Goal: Information Seeking & Learning: Learn about a topic

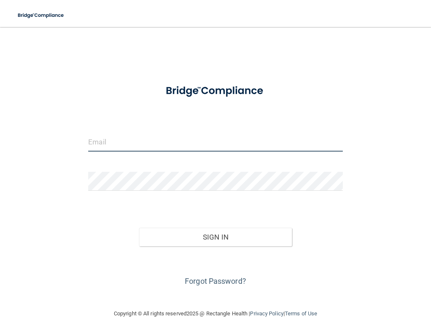
click at [133, 148] on input "email" at bounding box center [215, 141] width 254 height 19
type input "[EMAIL_ADDRESS][DOMAIN_NAME]"
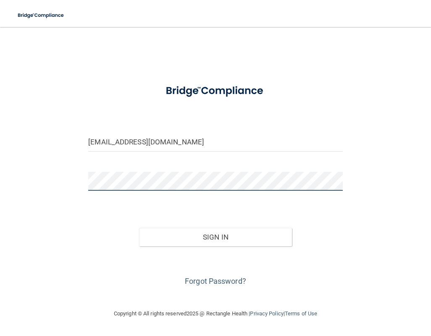
click at [139, 227] on button "Sign In" at bounding box center [215, 236] width 153 height 19
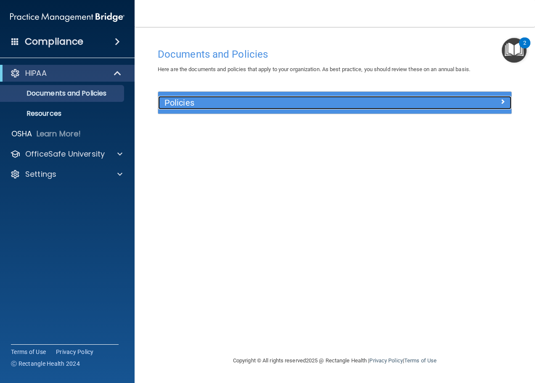
click at [268, 106] on h5 "Policies" at bounding box center [290, 102] width 252 height 9
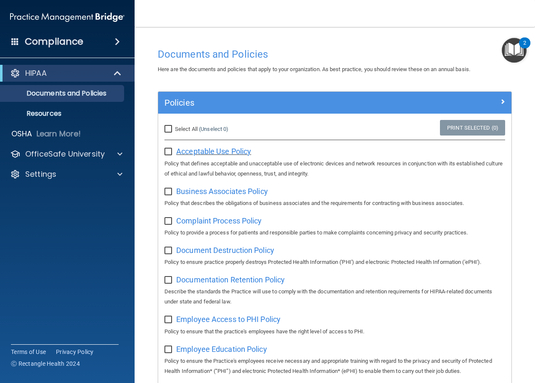
click at [218, 150] on span "Acceptable Use Policy" at bounding box center [213, 151] width 75 height 9
click at [205, 193] on span "Business Associates Policy" at bounding box center [222, 191] width 92 height 9
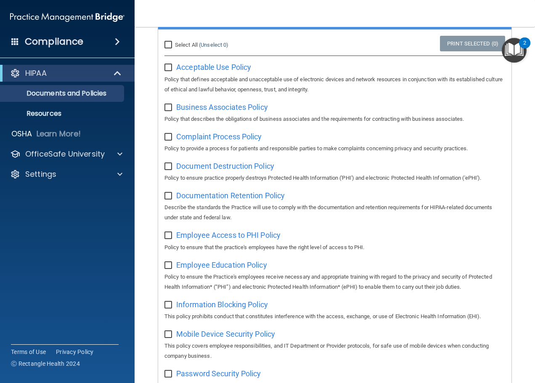
scroll to position [126, 0]
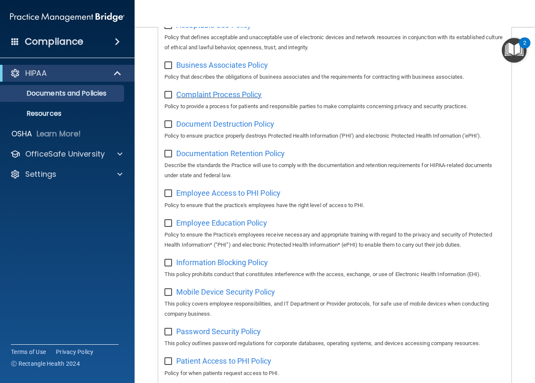
click at [215, 95] on span "Complaint Process Policy" at bounding box center [218, 94] width 85 height 9
click at [207, 122] on span "Document Destruction Policy" at bounding box center [225, 123] width 98 height 9
click at [209, 156] on span "Documentation Retention Policy" at bounding box center [230, 153] width 108 height 9
click at [242, 196] on span "Employee Access to PHI Policy" at bounding box center [228, 192] width 104 height 9
click at [234, 227] on span "Employee Education Policy" at bounding box center [221, 222] width 91 height 9
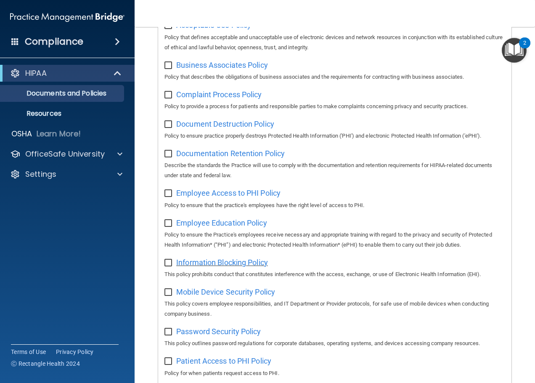
click at [240, 262] on span "Information Blocking Policy" at bounding box center [222, 262] width 92 height 9
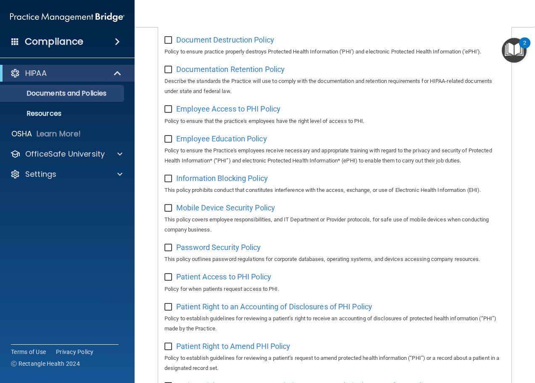
scroll to position [252, 0]
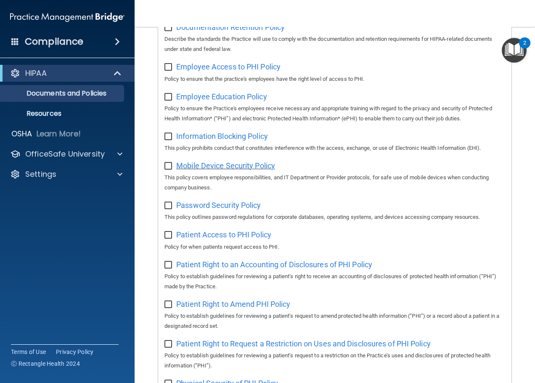
click at [205, 170] on span "Mobile Device Security Policy" at bounding box center [225, 165] width 99 height 9
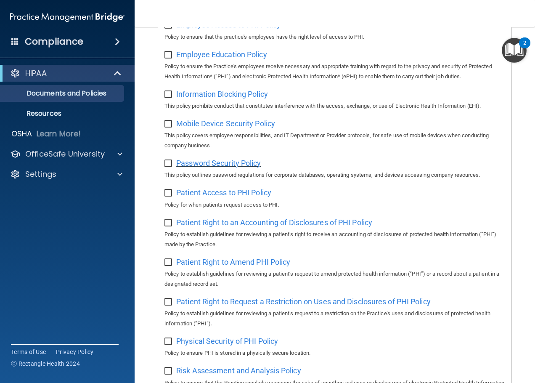
click at [202, 166] on span "Password Security Policy" at bounding box center [218, 163] width 85 height 9
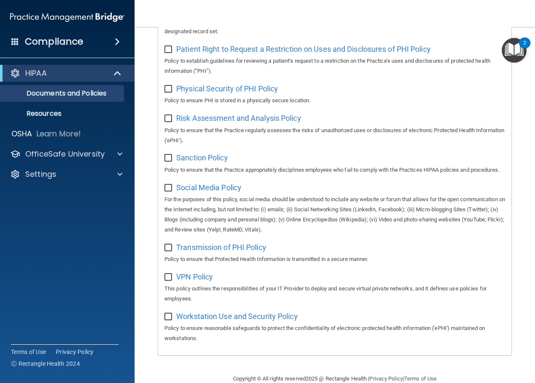
scroll to position [582, 0]
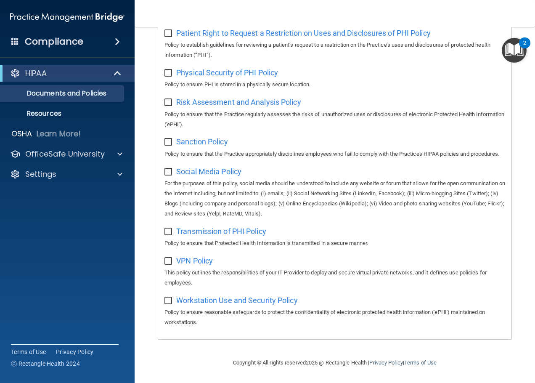
click at [117, 43] on span at bounding box center [117, 42] width 5 height 10
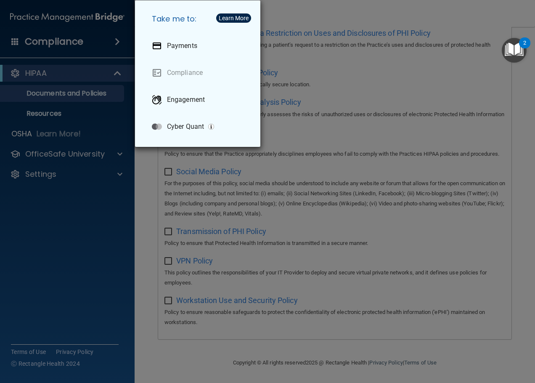
click at [111, 71] on div "Take me to: Payments Compliance Engagement Cyber Quant" at bounding box center [267, 191] width 535 height 383
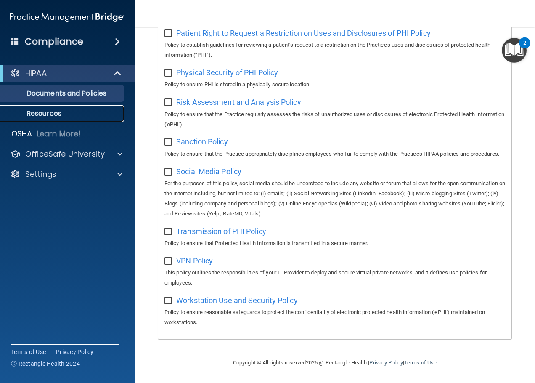
click at [37, 110] on p "Resources" at bounding box center [62, 113] width 115 height 8
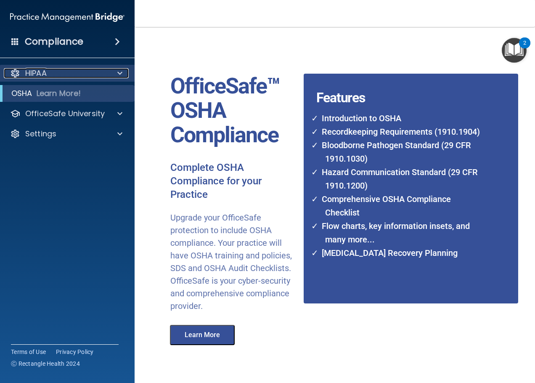
click at [124, 74] on div at bounding box center [118, 73] width 21 height 10
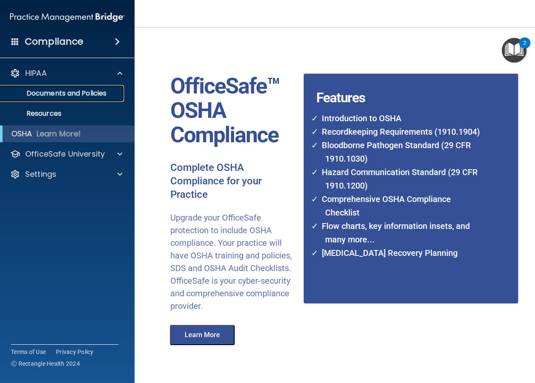
click at [74, 91] on p "Documents and Policies" at bounding box center [62, 93] width 115 height 8
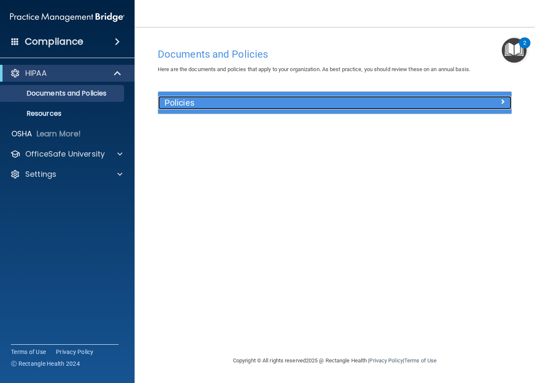
click at [172, 104] on h5 "Policies" at bounding box center [290, 102] width 252 height 9
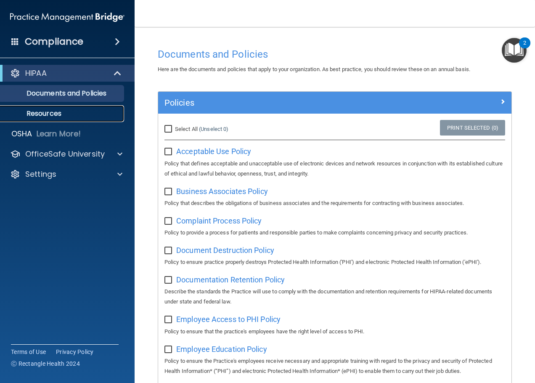
click at [55, 111] on p "Resources" at bounding box center [62, 113] width 115 height 8
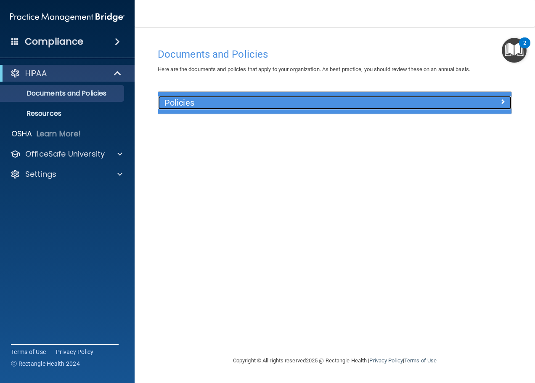
click at [205, 106] on h5 "Policies" at bounding box center [290, 102] width 252 height 9
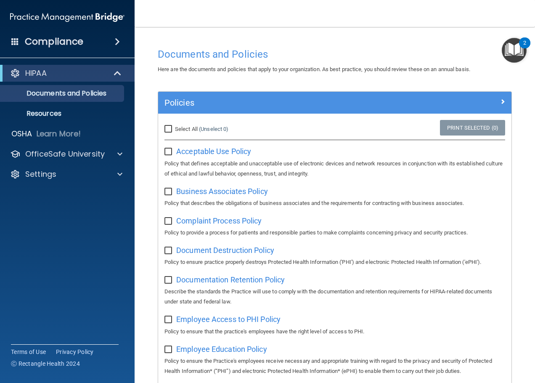
click at [171, 132] on input "Select All (Unselect 0) Unselect All" at bounding box center [169, 129] width 10 height 7
checkbox input "true"
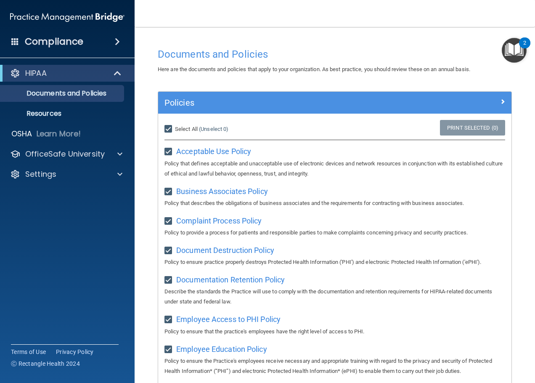
checkbox input "true"
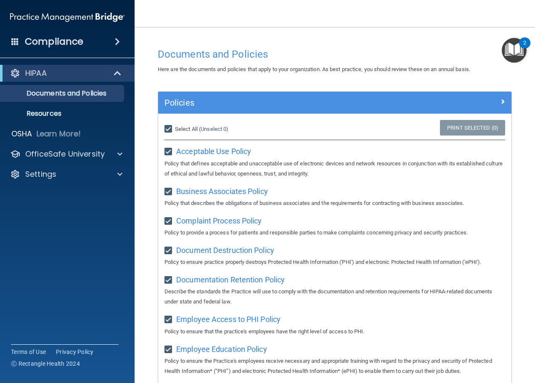
checkbox input "true"
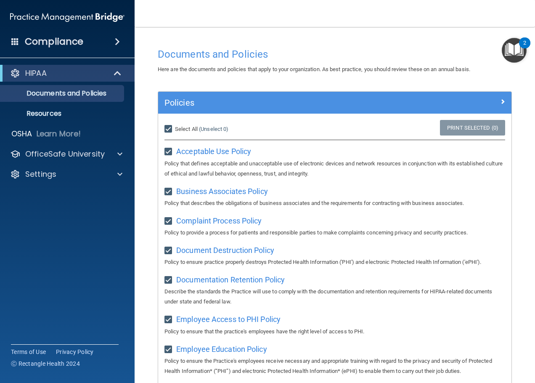
checkbox input "true"
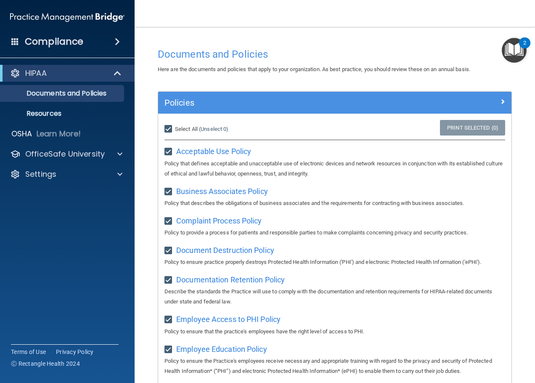
checkbox input "true"
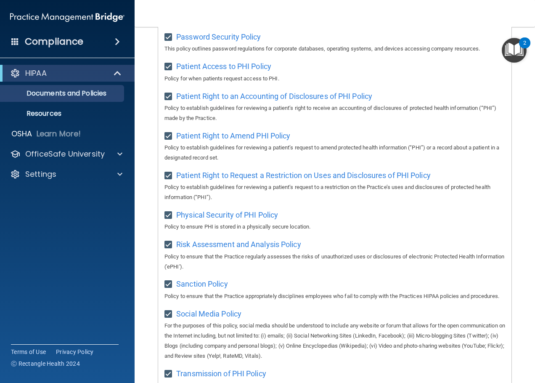
scroll to position [582, 0]
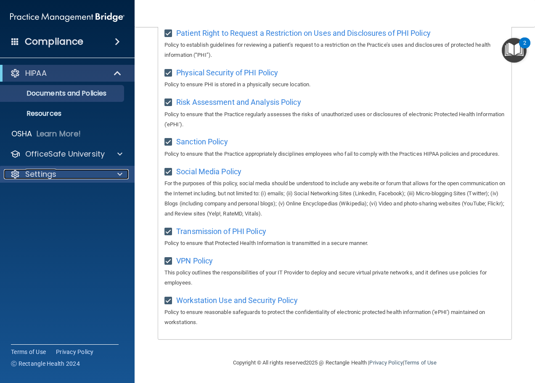
click at [118, 174] on span at bounding box center [119, 174] width 5 height 10
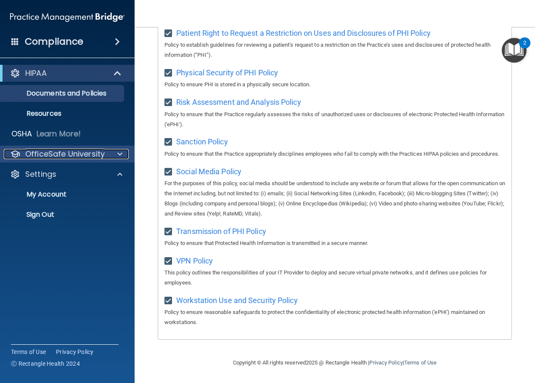
click at [122, 151] on span at bounding box center [119, 154] width 5 height 10
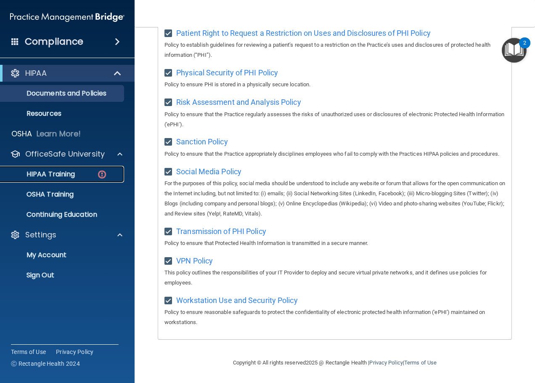
click at [70, 172] on p "HIPAA Training" at bounding box center [39, 174] width 69 height 8
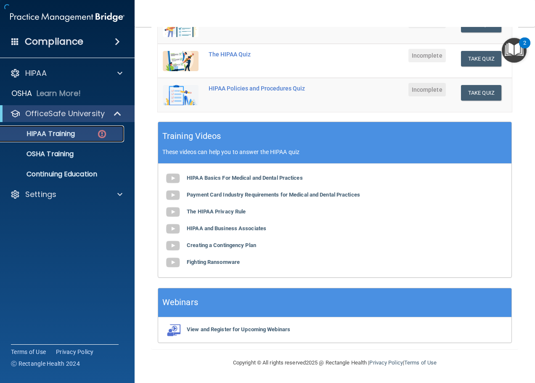
scroll to position [241, 0]
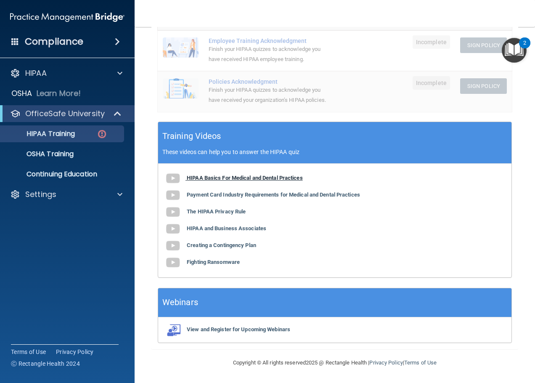
click at [178, 180] on img at bounding box center [172, 178] width 17 height 17
click at [173, 196] on img at bounding box center [172, 195] width 17 height 17
click at [173, 209] on img at bounding box center [172, 212] width 17 height 17
click at [191, 227] on b "HIPAA and Business Associates" at bounding box center [226, 228] width 79 height 6
click at [175, 244] on img at bounding box center [172, 245] width 17 height 17
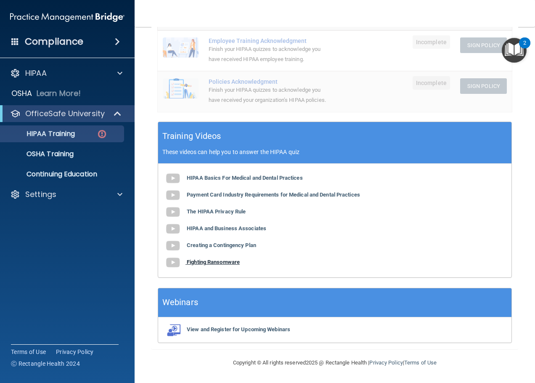
click at [191, 263] on b "Fighting Ransomware" at bounding box center [213, 262] width 53 height 6
click at [42, 157] on p "OSHA Training" at bounding box center [39, 154] width 68 height 8
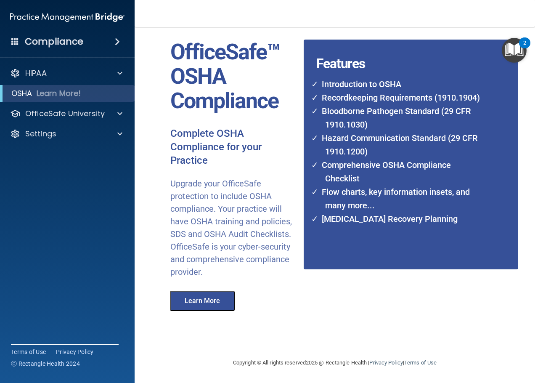
scroll to position [34, 0]
click at [121, 76] on span at bounding box center [119, 73] width 5 height 10
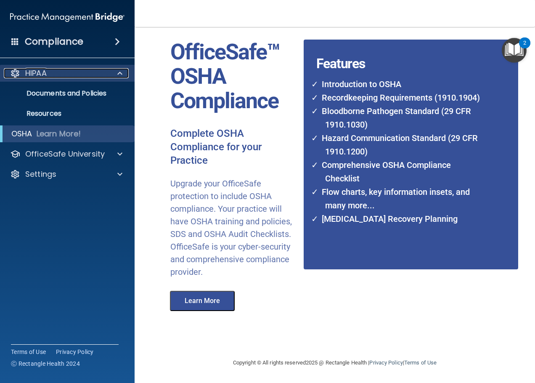
click at [125, 74] on div at bounding box center [118, 73] width 21 height 10
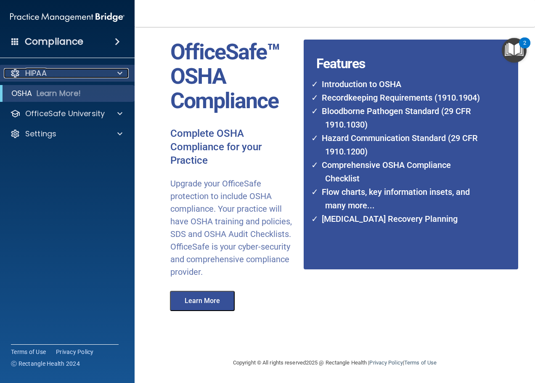
click at [122, 74] on span at bounding box center [119, 73] width 5 height 10
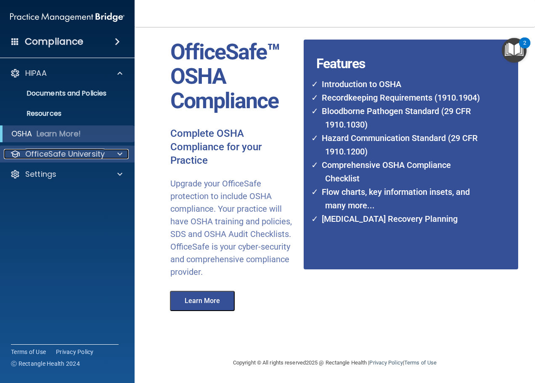
click at [119, 156] on span at bounding box center [119, 154] width 5 height 10
click at [119, 153] on span at bounding box center [119, 154] width 5 height 10
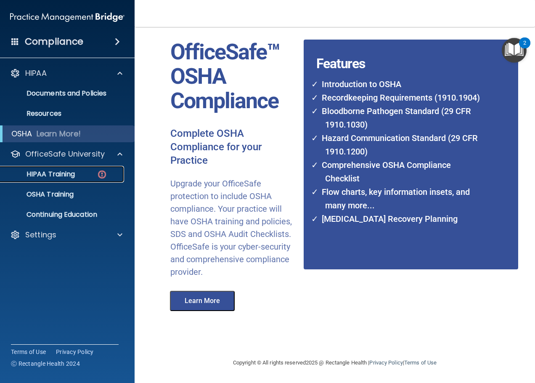
click at [50, 175] on p "HIPAA Training" at bounding box center [39, 174] width 69 height 8
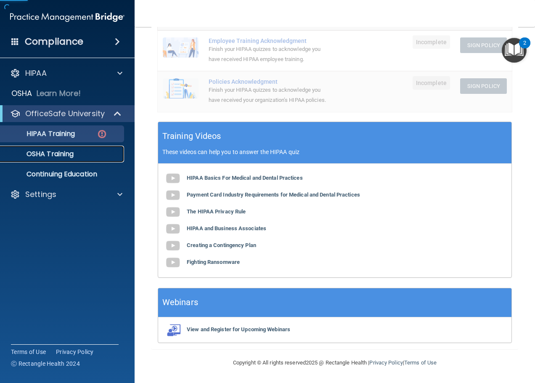
click at [50, 153] on p "OSHA Training" at bounding box center [39, 154] width 68 height 8
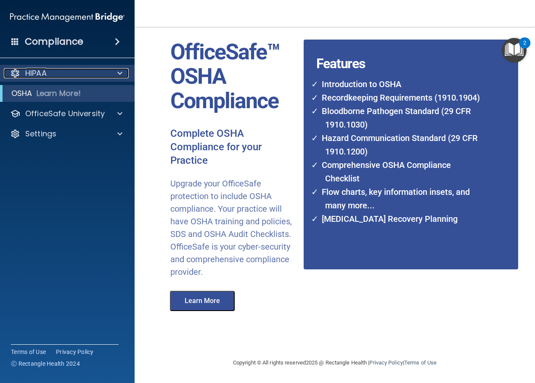
click at [120, 74] on span at bounding box center [119, 73] width 5 height 10
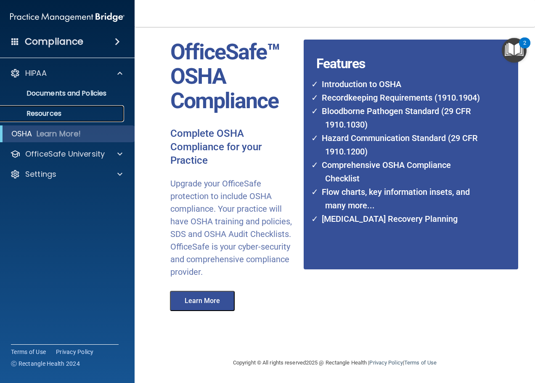
click at [50, 116] on p "Resources" at bounding box center [62, 113] width 115 height 8
